Goal: Task Accomplishment & Management: Manage account settings

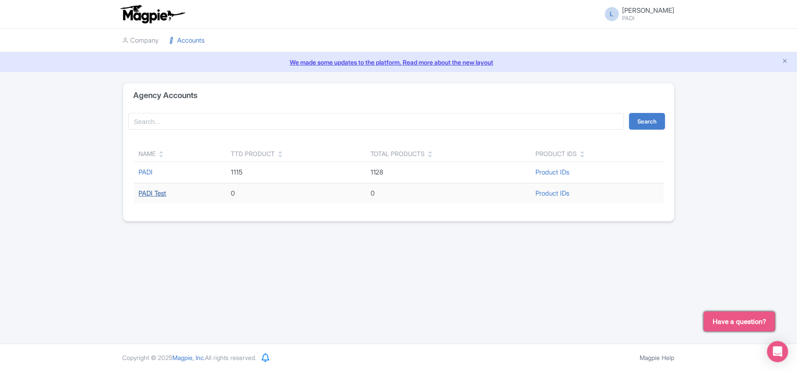
click at [161, 194] on link "PADI Test" at bounding box center [153, 193] width 28 height 8
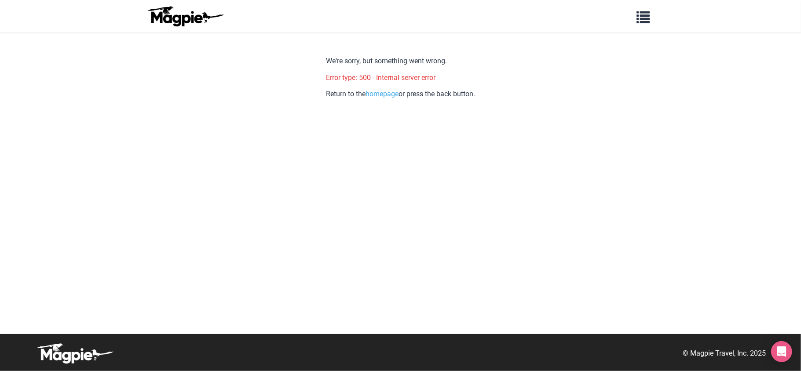
click at [249, 224] on body "Problems we solve Products Content Management and Distribution Magpie for Resel…" at bounding box center [400, 185] width 801 height 371
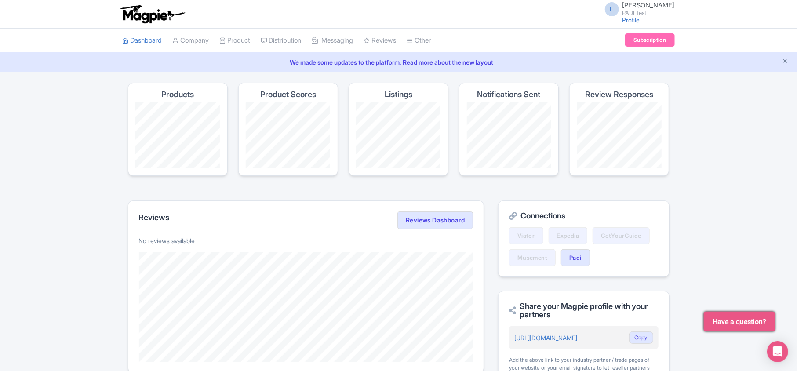
click at [74, 108] on div "Magpie recommends Look into TUI Musement as a distribution channel TUI Musement…" at bounding box center [398, 322] width 797 height 478
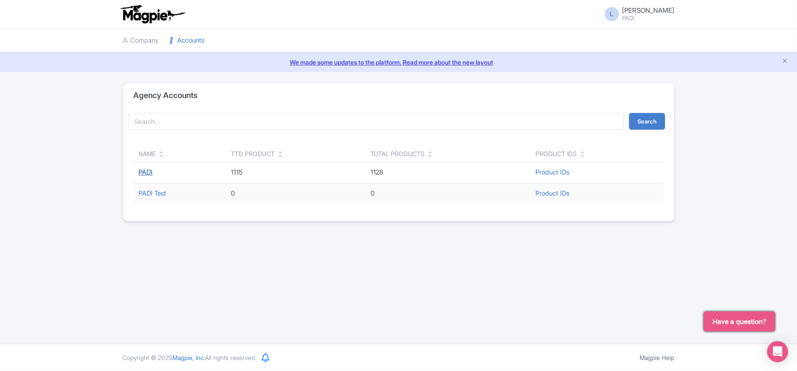
click at [151, 173] on link "PADI" at bounding box center [146, 172] width 14 height 8
click at [144, 171] on link "PADI" at bounding box center [146, 172] width 14 height 8
click at [7, 122] on div "Agency Accounts Search Name TTD Product Total Products Product IDs PADI 1115 11…" at bounding box center [398, 152] width 797 height 139
click at [142, 173] on link "PADI" at bounding box center [146, 172] width 14 height 8
click at [539, 171] on link "Product IDs" at bounding box center [552, 172] width 34 height 8
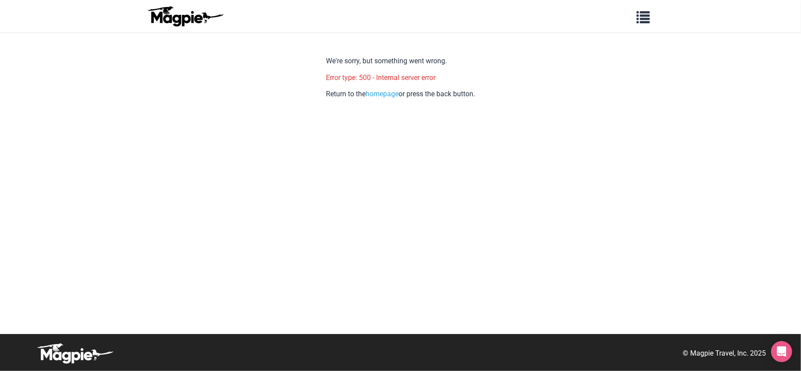
click at [154, 150] on body "Problems we solve Products Content Management and Distribution Magpie for Resel…" at bounding box center [400, 185] width 801 height 371
click at [19, 104] on body "Problems we solve Products Content Management and Distribution Magpie for Resel…" at bounding box center [400, 185] width 801 height 371
drag, startPoint x: 317, startPoint y: 79, endPoint x: 447, endPoint y: 81, distance: 130.6
click at [447, 81] on body "Problems we solve Products Content Management and Distribution Magpie for Resel…" at bounding box center [400, 185] width 801 height 371
copy p "Error type: 500 - Internal server error"
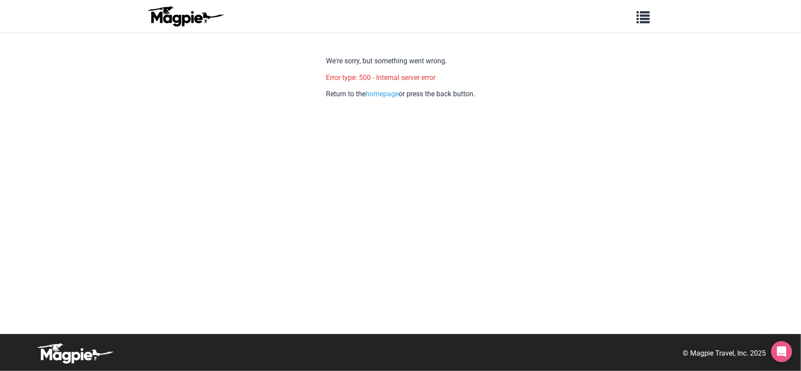
click at [247, 251] on body "Problems we solve Products Content Management and Distribution Magpie for Resel…" at bounding box center [400, 185] width 801 height 371
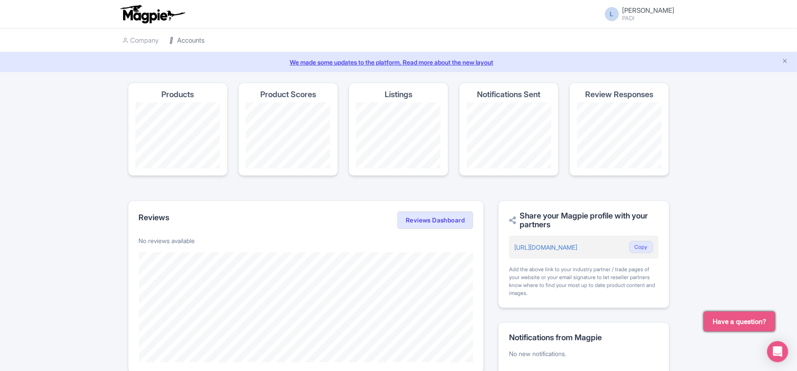
click at [180, 41] on link "Accounts" at bounding box center [187, 41] width 35 height 24
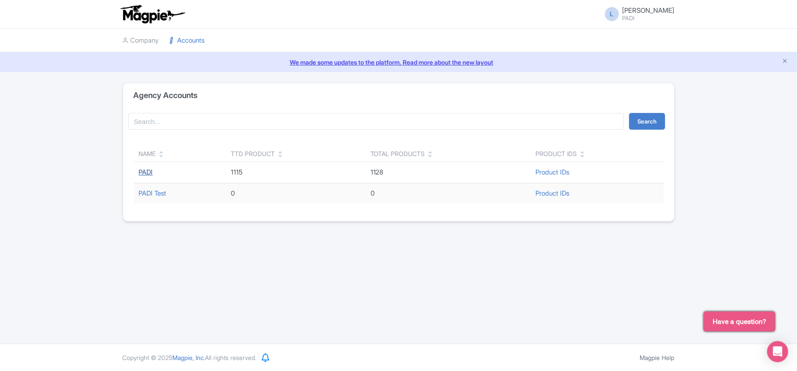
click at [143, 171] on link "PADI" at bounding box center [146, 172] width 14 height 8
click at [554, 172] on link "Product IDs" at bounding box center [552, 172] width 34 height 8
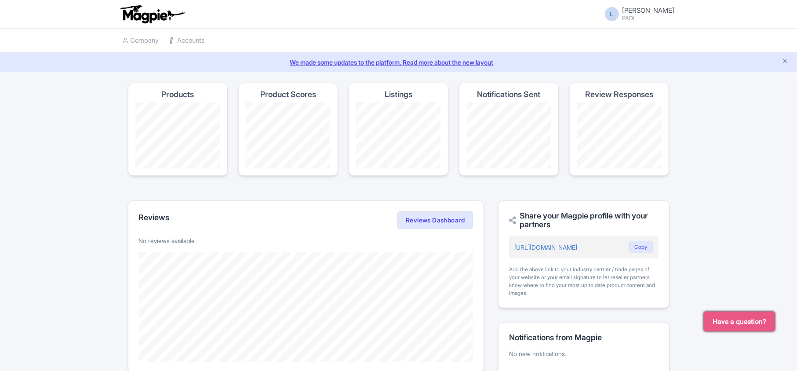
click at [150, 15] on img at bounding box center [152, 13] width 68 height 19
click at [189, 41] on link "Accounts" at bounding box center [187, 41] width 35 height 24
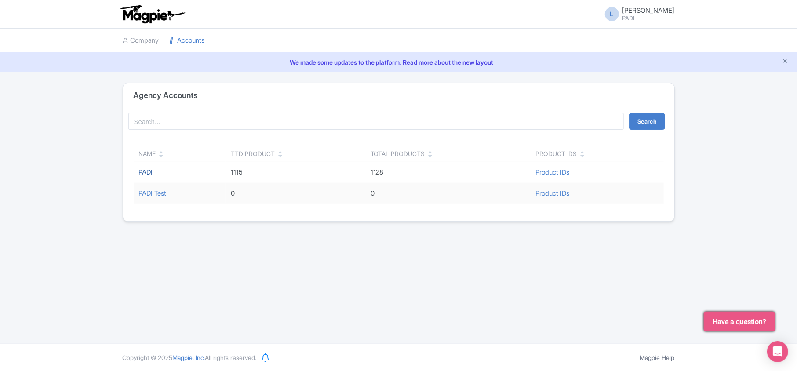
click at [148, 173] on link "PADI" at bounding box center [146, 172] width 14 height 8
click at [143, 174] on link "PADI" at bounding box center [146, 172] width 14 height 8
click at [781, 350] on icon "Open Intercom Messenger" at bounding box center [777, 351] width 10 height 11
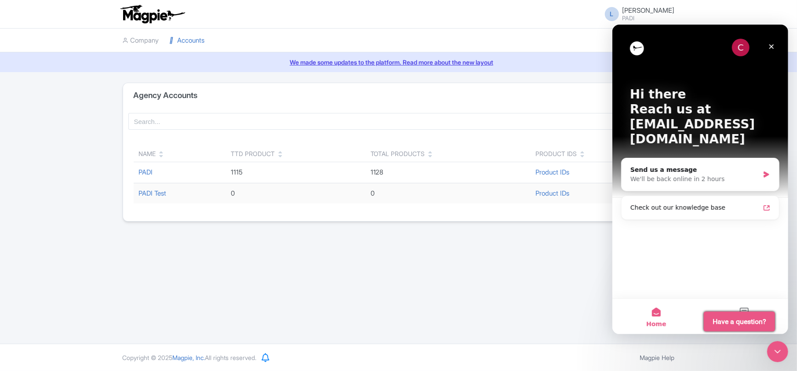
scroll to position [0, 0]
click at [748, 302] on button "Messages" at bounding box center [744, 315] width 88 height 35
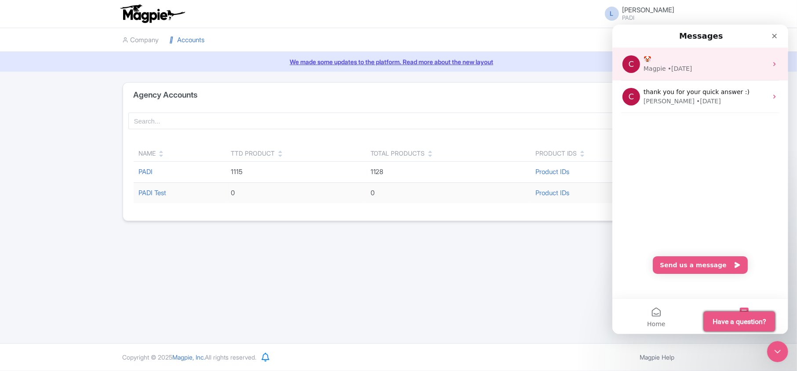
click at [675, 64] on div "• 1w ago" at bounding box center [679, 68] width 25 height 9
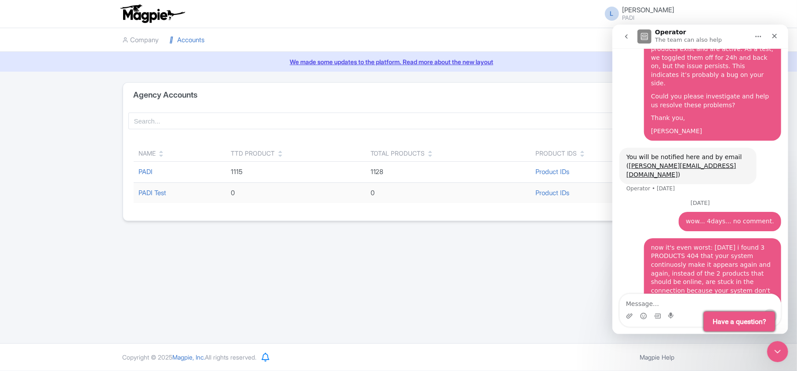
scroll to position [337, 0]
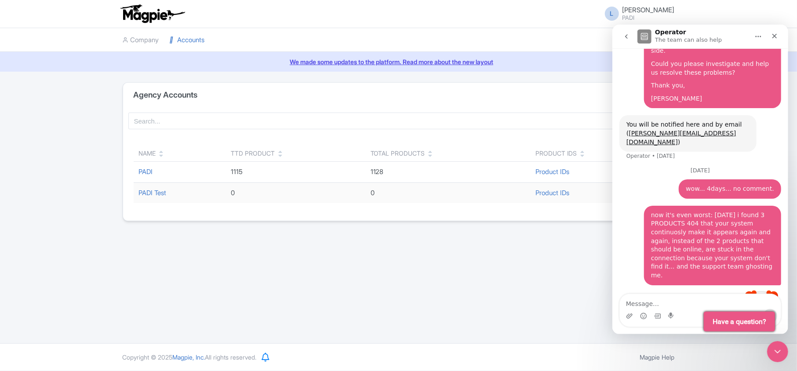
click at [466, 259] on div "L Luca Novelli PADI Users Settings Sign out Company Accounts We made some updat…" at bounding box center [398, 172] width 797 height 344
click at [774, 36] on icon "Close" at bounding box center [774, 35] width 5 height 5
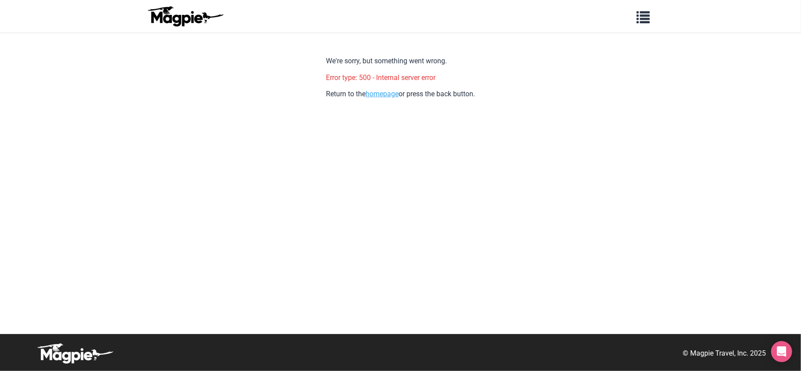
click at [377, 94] on link "homepage" at bounding box center [381, 94] width 33 height 8
